Goal: Task Accomplishment & Management: Manage account settings

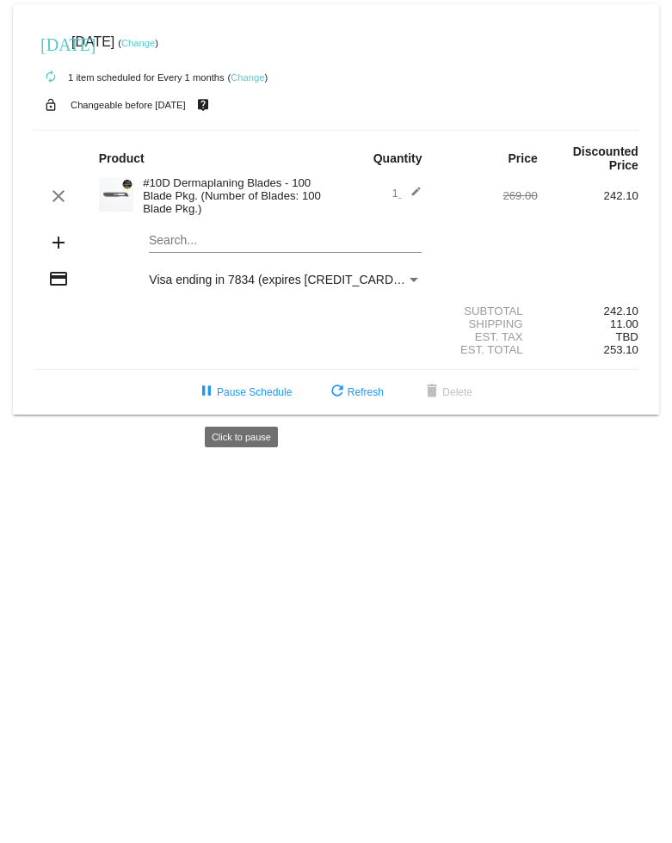
click at [259, 407] on button "pause Pause Schedule" at bounding box center [243, 392] width 123 height 31
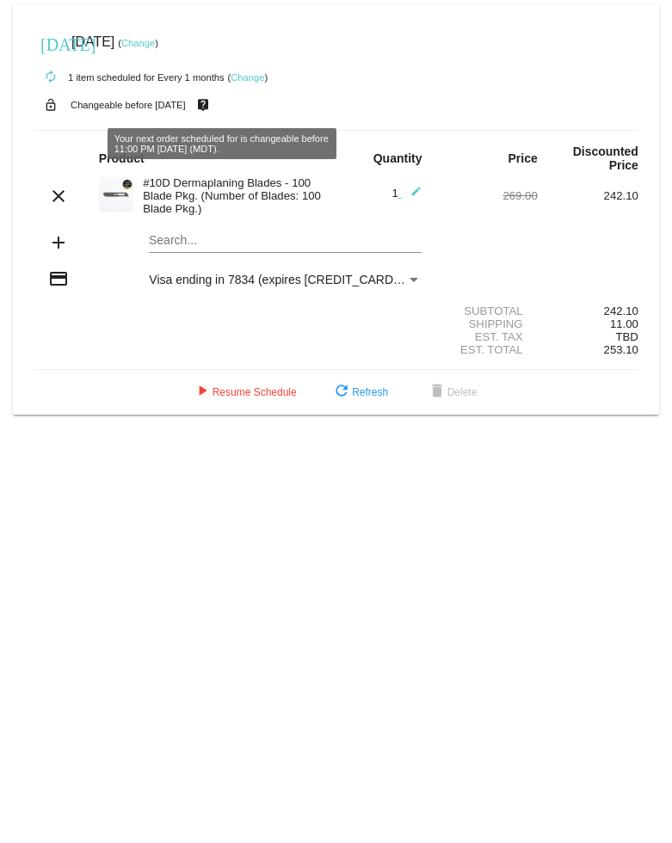
click at [250, 79] on link "Change" at bounding box center [248, 77] width 34 height 10
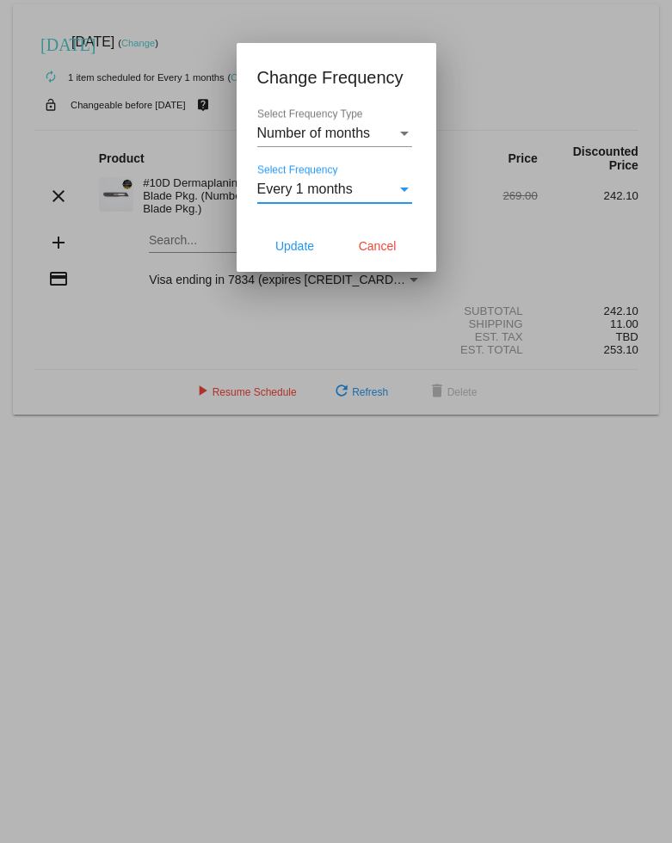
click at [404, 191] on div "Select Frequency" at bounding box center [404, 190] width 9 height 4
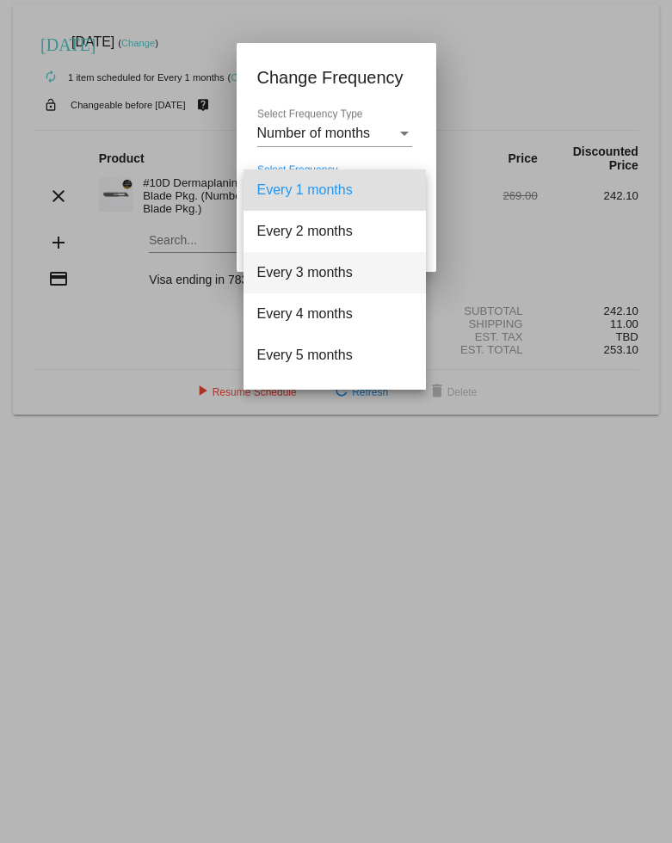
click at [332, 269] on span "Every 3 months" at bounding box center [334, 272] width 155 height 41
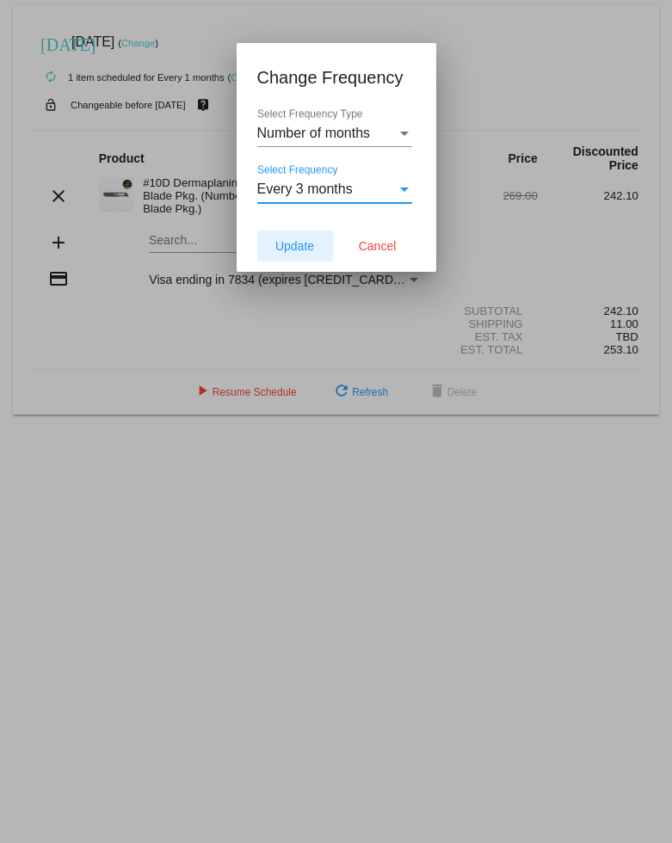
drag, startPoint x: 284, startPoint y: 245, endPoint x: 326, endPoint y: 278, distance: 53.4
click at [284, 246] on span "Update" at bounding box center [294, 246] width 39 height 14
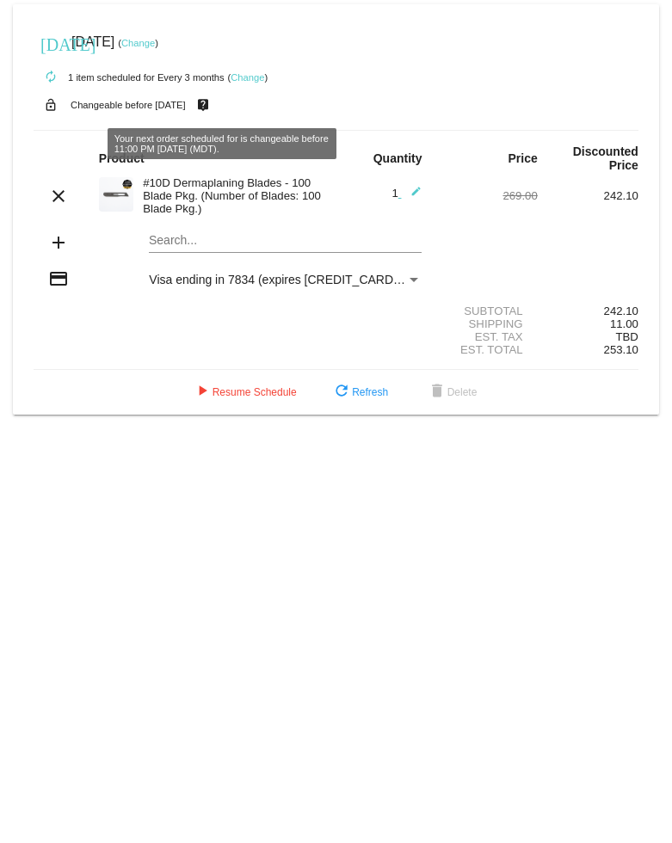
click at [155, 46] on link "Change" at bounding box center [138, 43] width 34 height 10
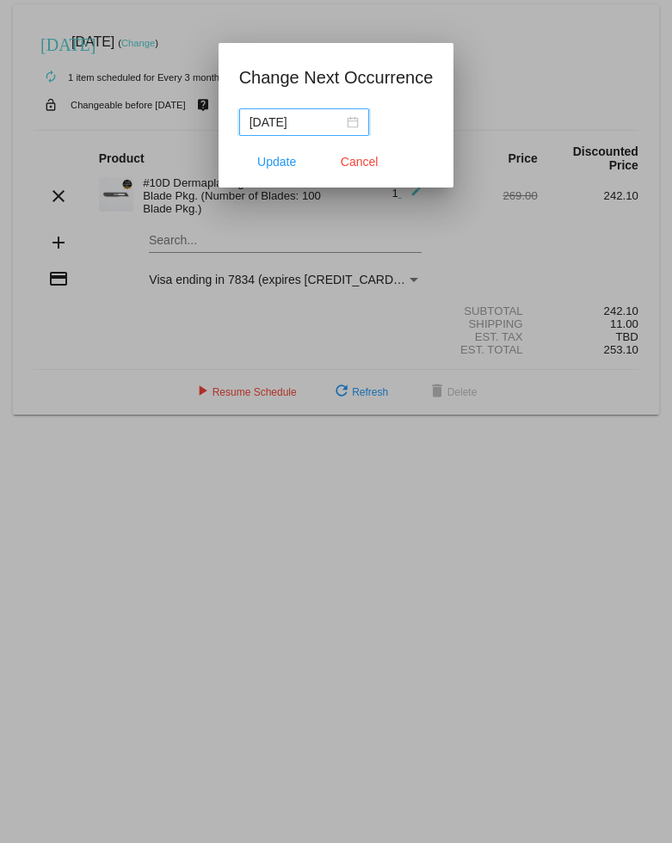
click at [346, 121] on div "[DATE]" at bounding box center [304, 122] width 109 height 19
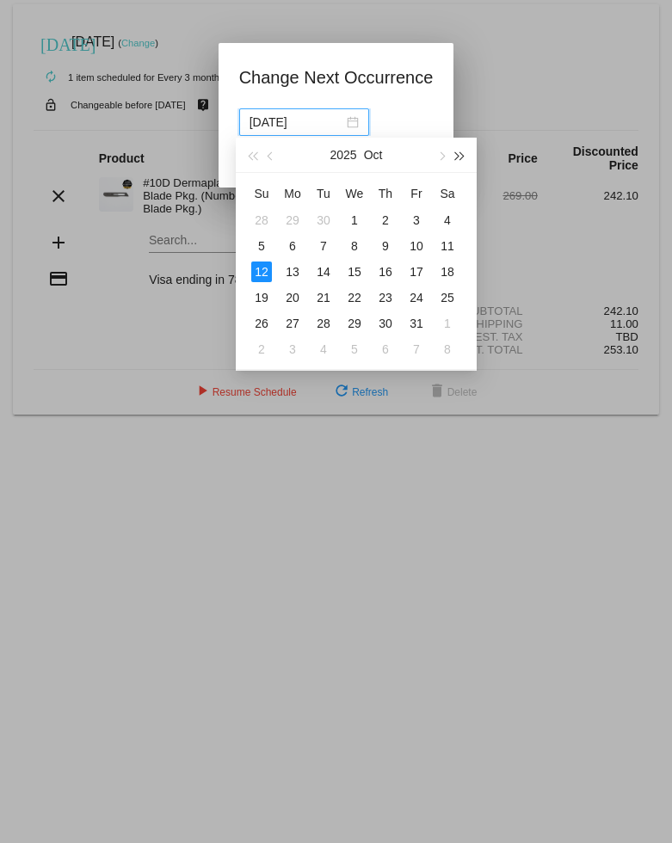
click at [456, 155] on span "button" at bounding box center [460, 156] width 9 height 9
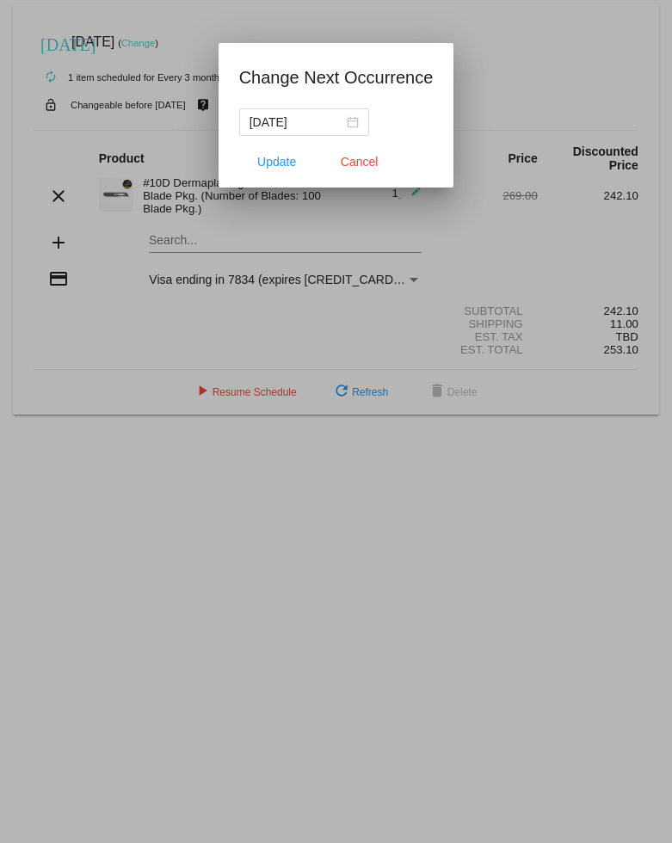
click at [583, 68] on div at bounding box center [336, 421] width 672 height 843
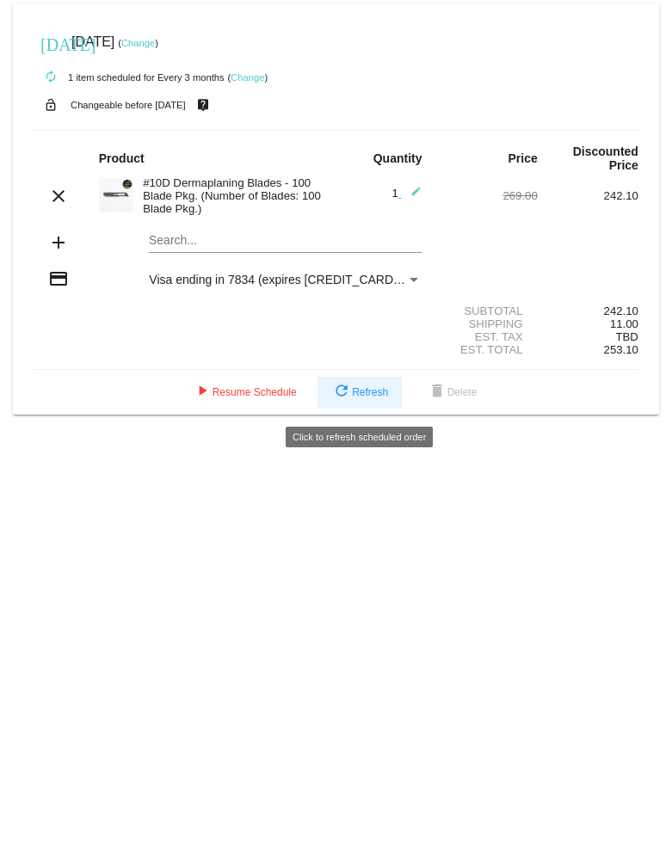
click at [371, 408] on button "refresh Refresh" at bounding box center [360, 392] width 84 height 31
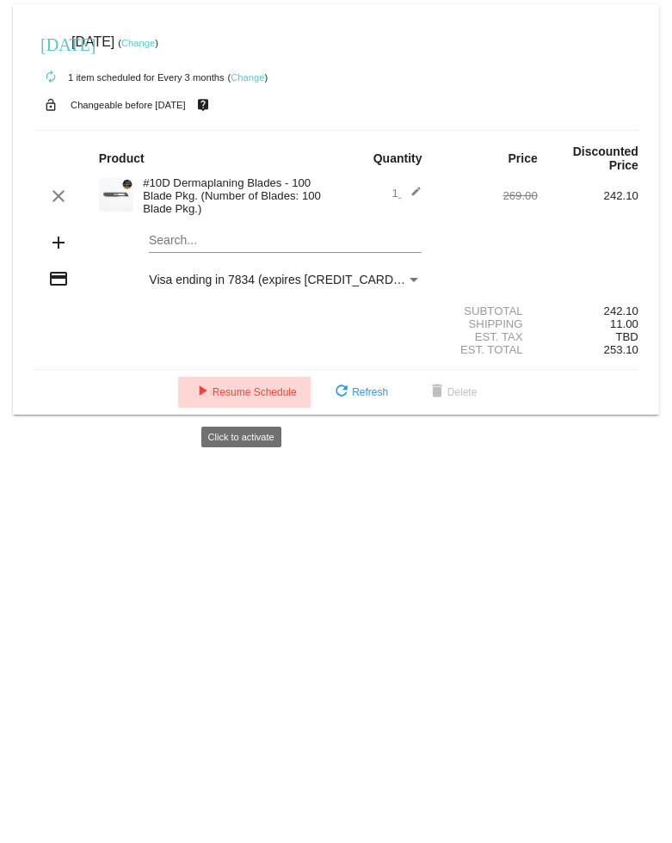
click at [257, 399] on span "play_arrow Resume Schedule" at bounding box center [244, 392] width 105 height 12
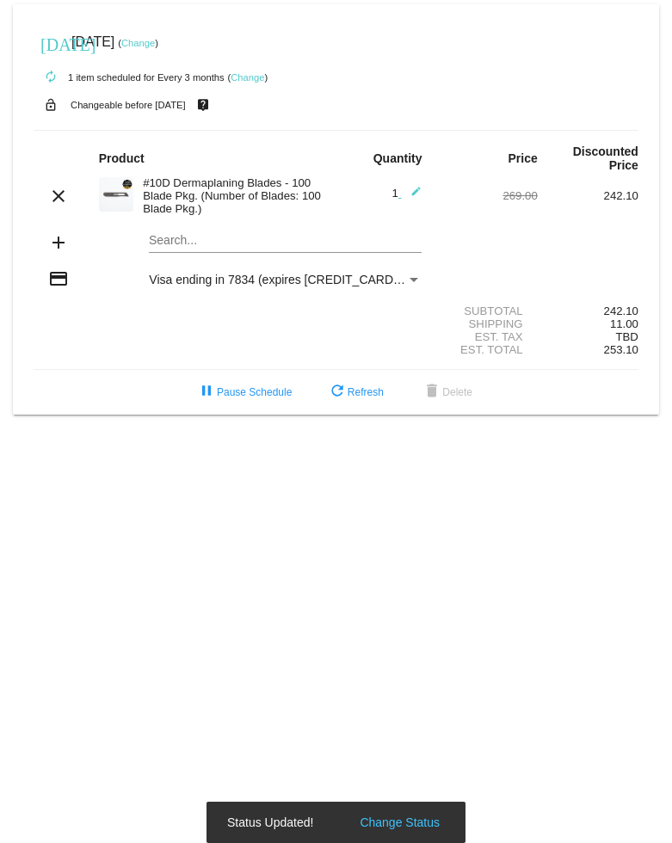
drag, startPoint x: 230, startPoint y: 68, endPoint x: 241, endPoint y: 73, distance: 12.3
click at [232, 69] on div "autorenew 1 item scheduled for Every 3 months ( Change )" at bounding box center [336, 76] width 605 height 34
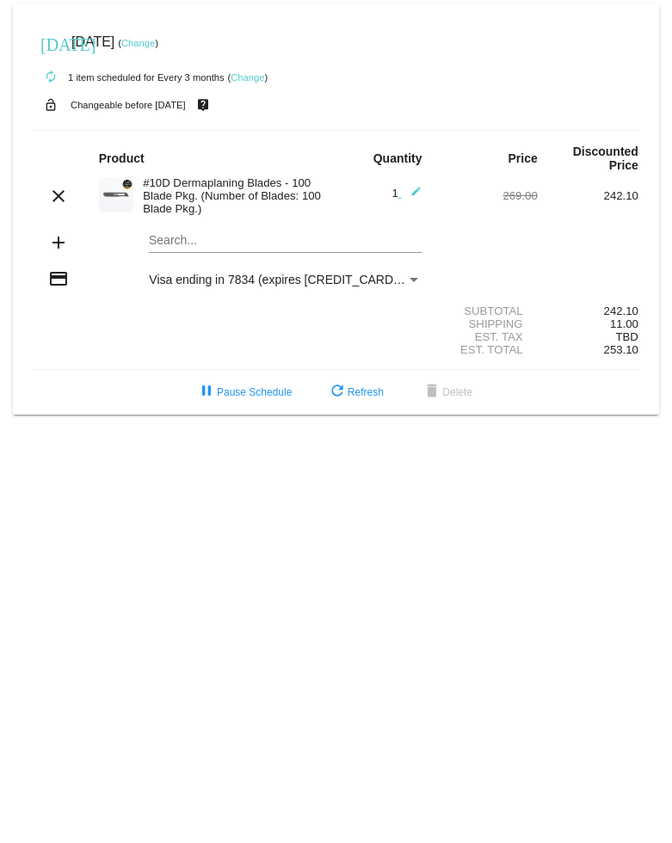
click at [250, 75] on link "Change" at bounding box center [248, 77] width 34 height 10
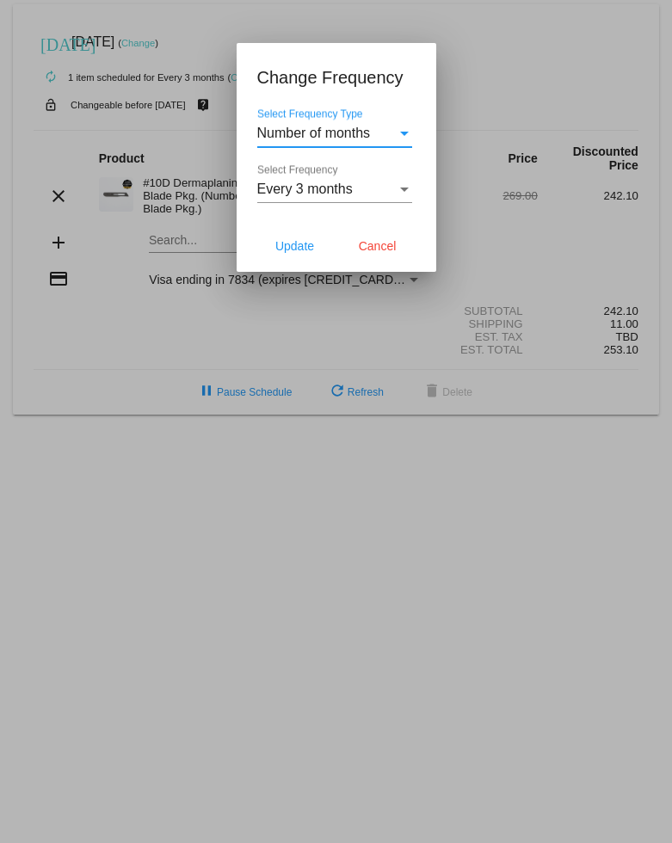
drag, startPoint x: 297, startPoint y: 243, endPoint x: 332, endPoint y: 222, distance: 40.9
click at [298, 243] on span "Update" at bounding box center [294, 246] width 39 height 14
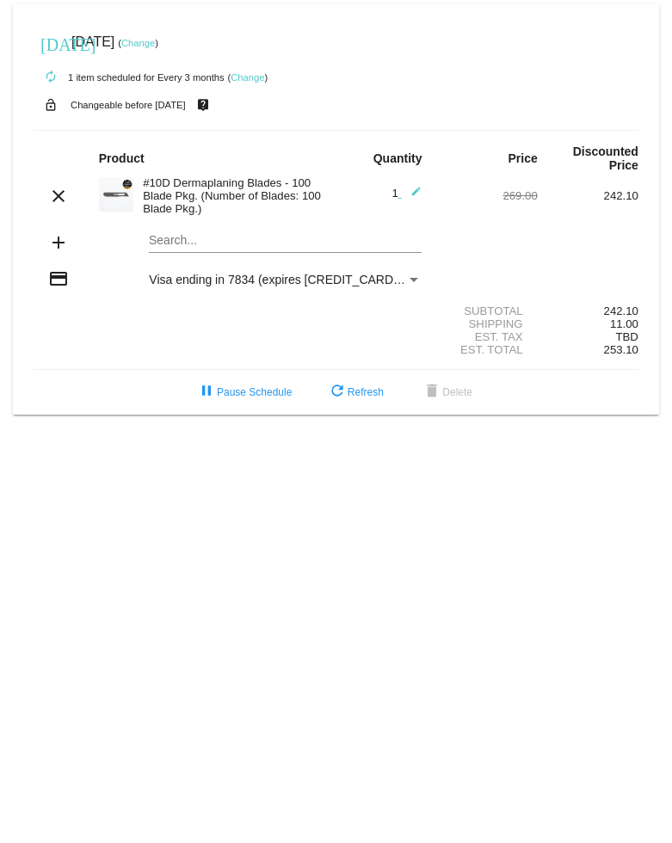
click at [177, 106] on small "Changeable before [DATE]" at bounding box center [128, 105] width 115 height 10
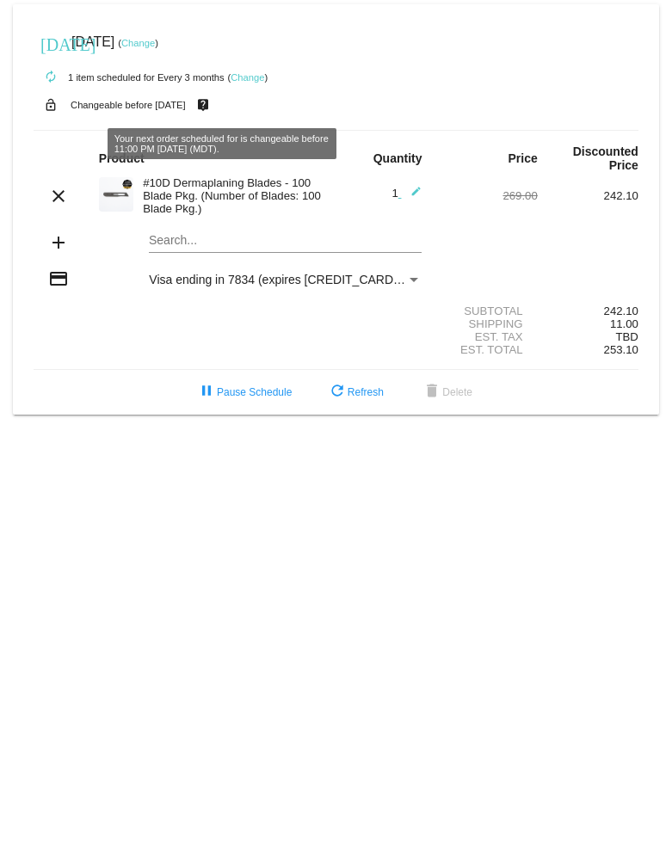
click at [174, 102] on small "Changeable before [DATE]" at bounding box center [128, 105] width 115 height 10
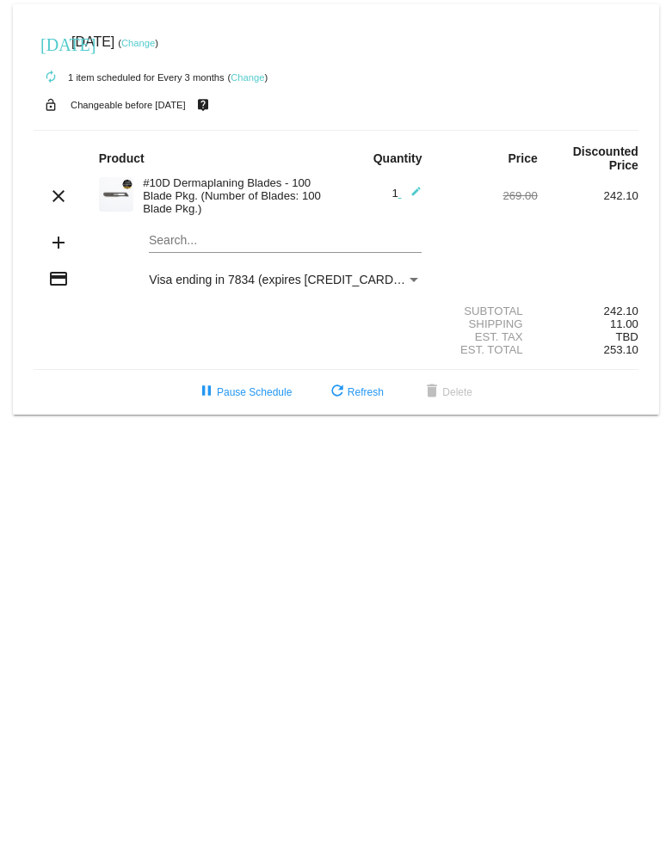
click at [155, 46] on link "Change" at bounding box center [138, 43] width 34 height 10
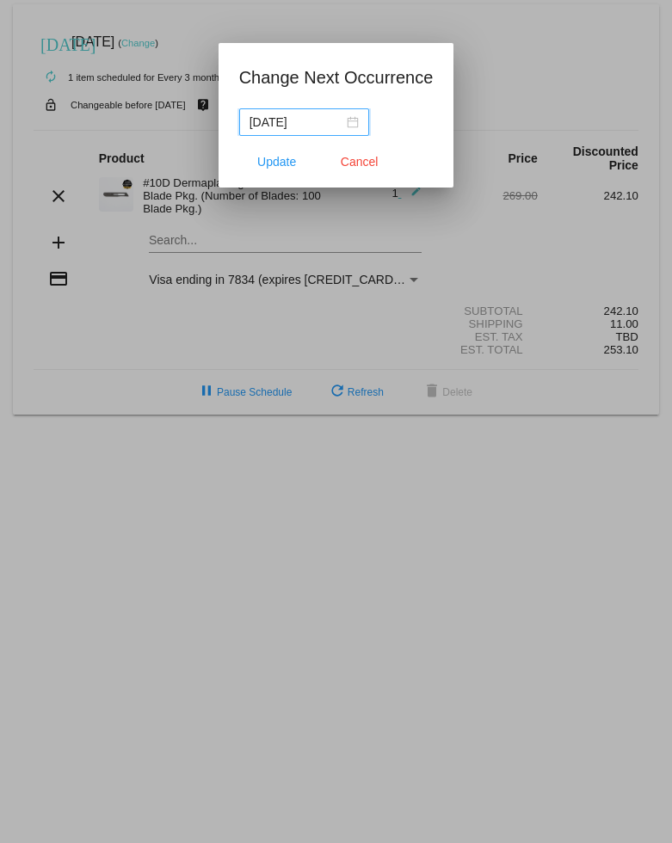
click at [344, 121] on div "[DATE]" at bounding box center [304, 122] width 109 height 19
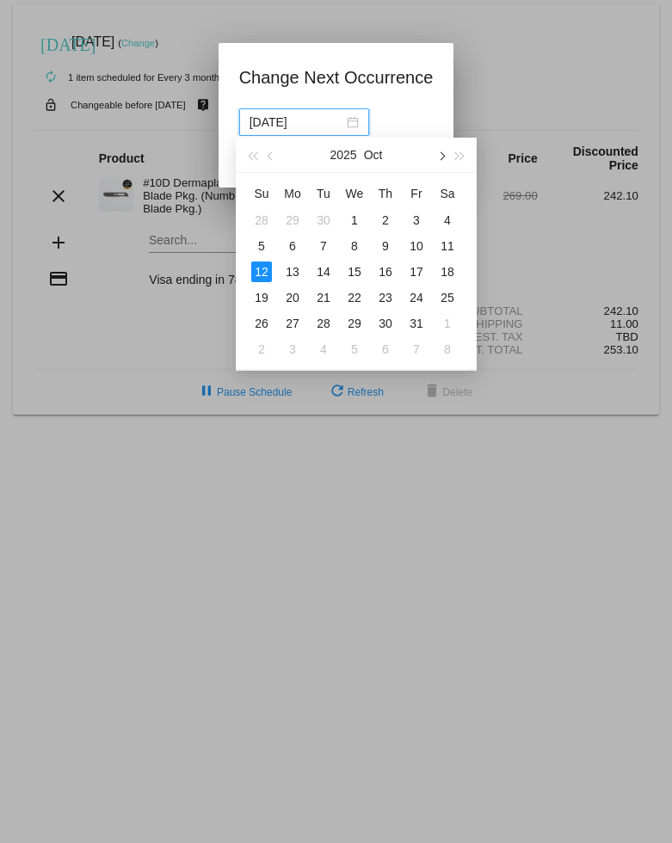
click at [438, 155] on span "button" at bounding box center [440, 156] width 9 height 9
click at [438, 156] on span "button" at bounding box center [440, 156] width 9 height 9
drag, startPoint x: 270, startPoint y: 156, endPoint x: 284, endPoint y: 173, distance: 22.0
click at [270, 156] on span "button" at bounding box center [272, 156] width 9 height 9
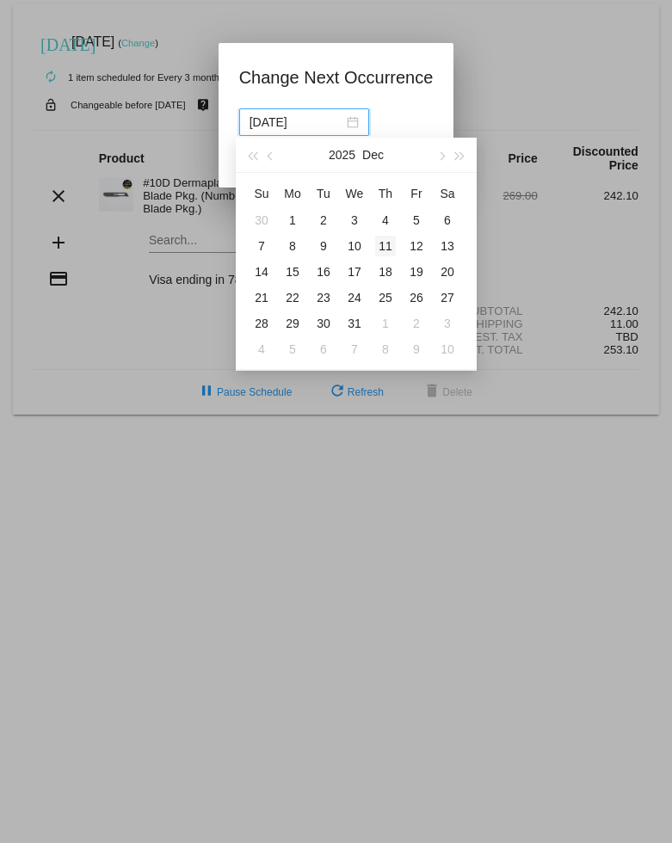
click at [386, 246] on div "11" at bounding box center [385, 246] width 21 height 21
type input "[DATE]"
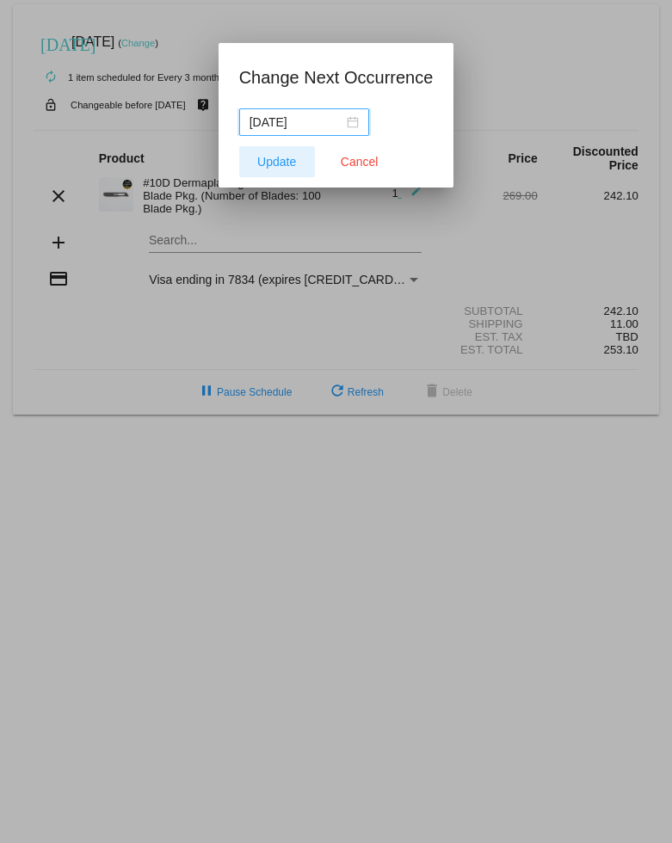
drag, startPoint x: 265, startPoint y: 164, endPoint x: 276, endPoint y: 174, distance: 14.7
click at [265, 164] on span "Update" at bounding box center [276, 162] width 39 height 14
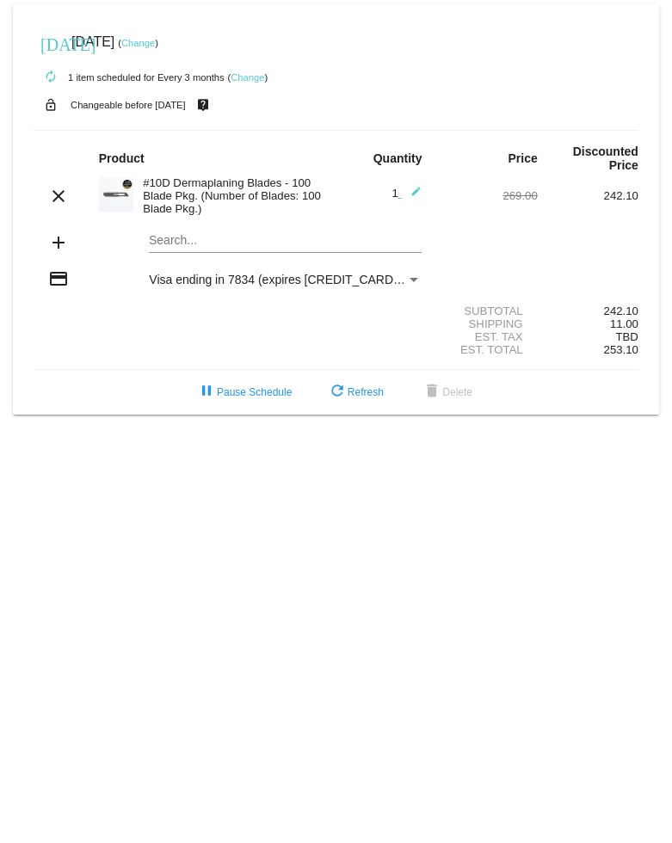
click at [174, 49] on div "[DATE] [DATE] ( Change )" at bounding box center [336, 42] width 605 height 34
click at [155, 44] on link "Change" at bounding box center [138, 43] width 34 height 10
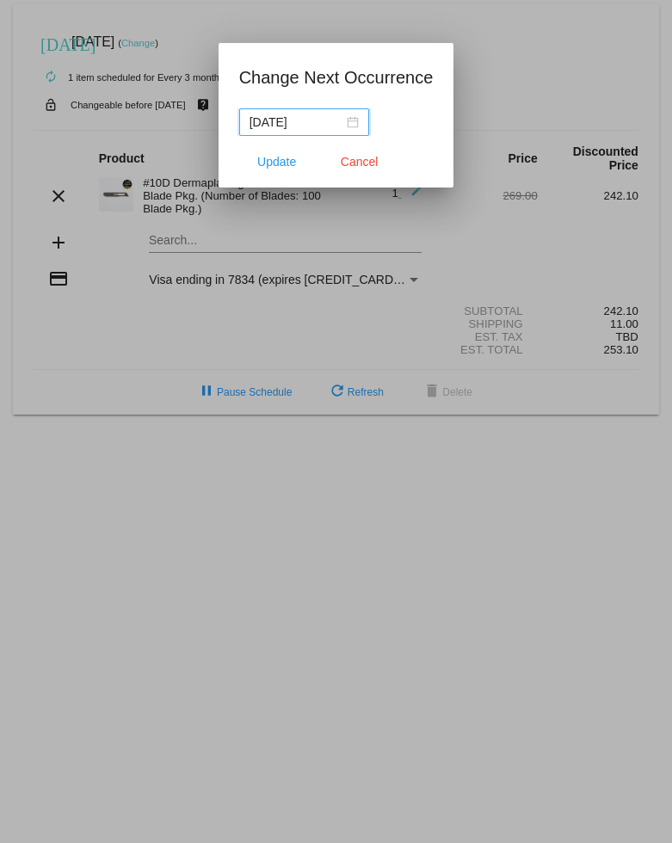
click at [344, 120] on div "[DATE]" at bounding box center [304, 122] width 109 height 19
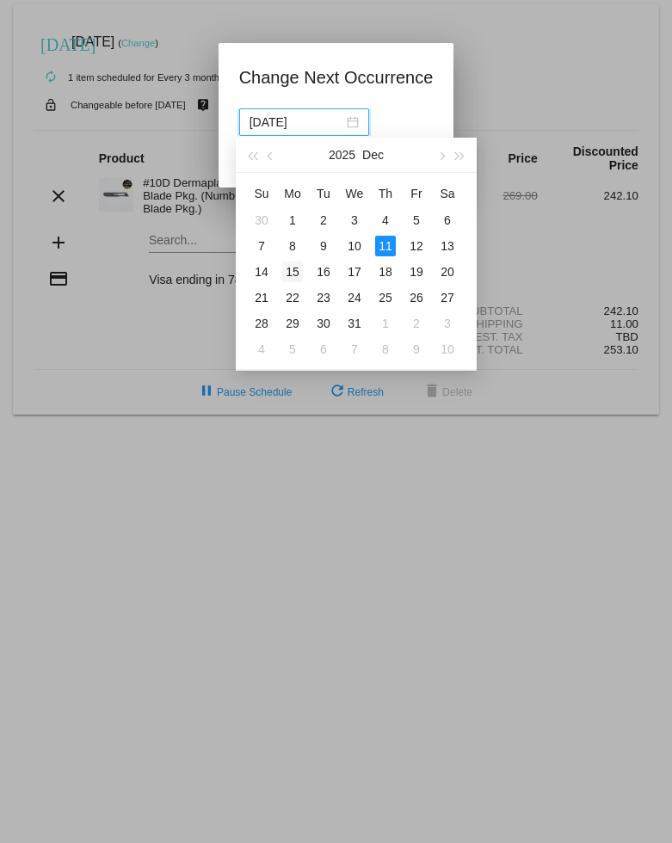
click at [293, 279] on div "15" at bounding box center [292, 272] width 21 height 21
type input "[DATE]"
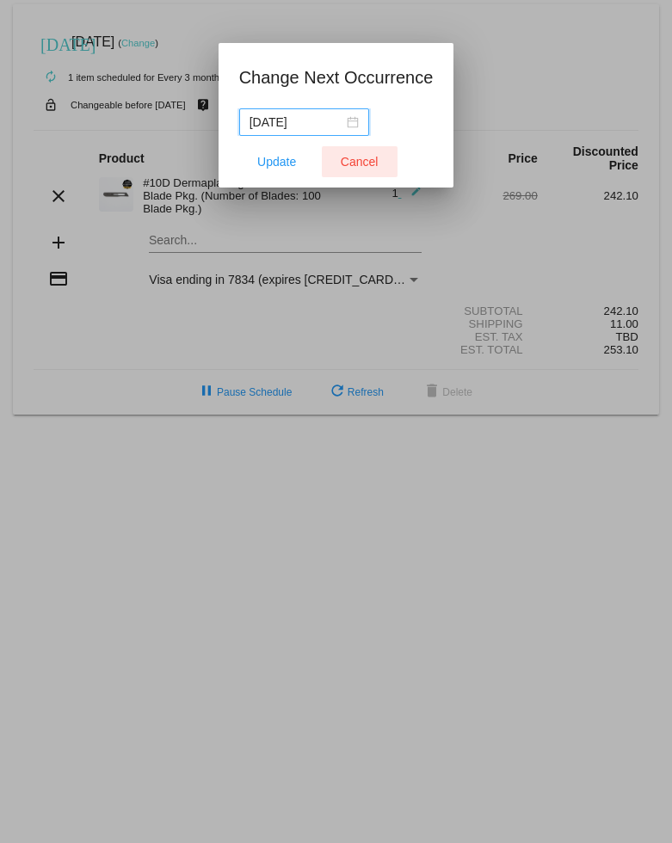
drag, startPoint x: 292, startPoint y: 155, endPoint x: 326, endPoint y: 179, distance: 42.0
click at [292, 155] on span "Update" at bounding box center [276, 162] width 39 height 14
